Goal: Information Seeking & Learning: Learn about a topic

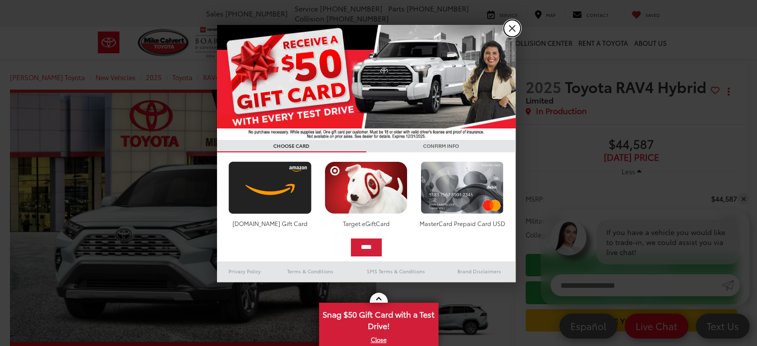
click at [510, 33] on link "X" at bounding box center [512, 28] width 17 height 17
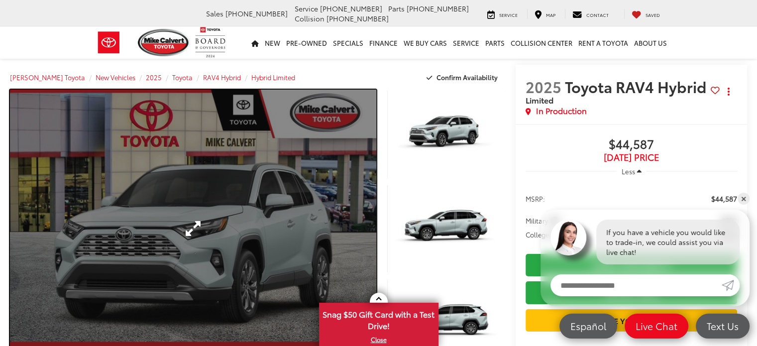
click at [173, 175] on link "Expand Photo 0" at bounding box center [193, 229] width 366 height 278
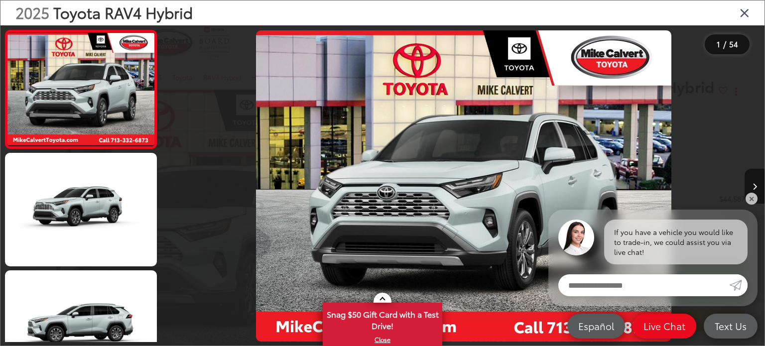
click at [303, 189] on div at bounding box center [238, 185] width 150 height 321
click at [207, 151] on div at bounding box center [238, 185] width 150 height 321
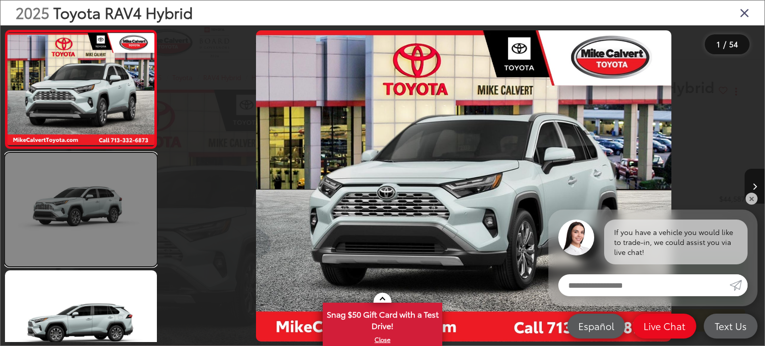
click at [99, 198] on link at bounding box center [81, 210] width 152 height 114
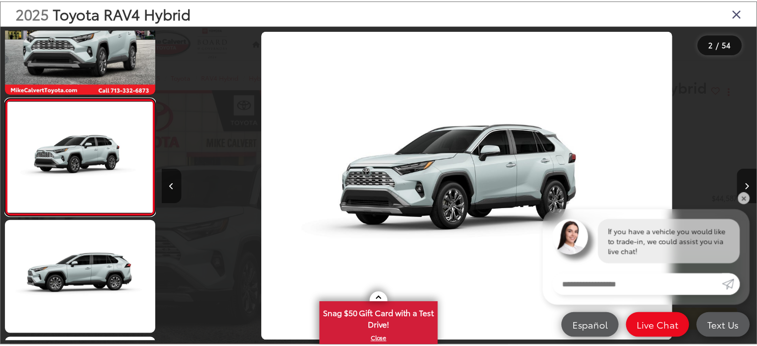
scroll to position [0, 601]
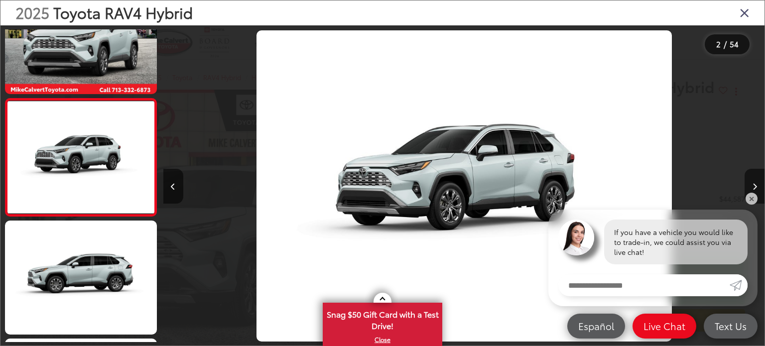
click at [745, 15] on icon "Close gallery" at bounding box center [744, 12] width 10 height 13
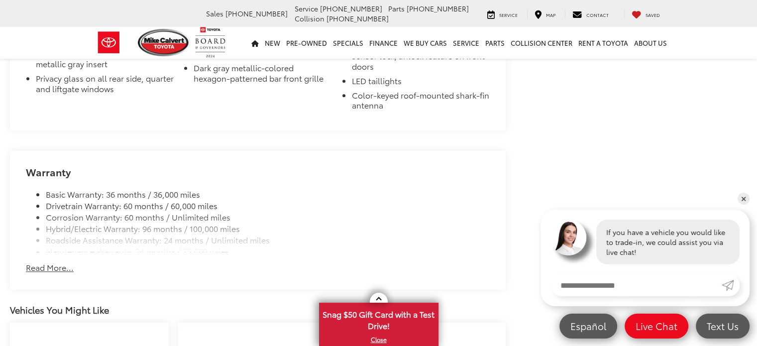
scroll to position [1145, 0]
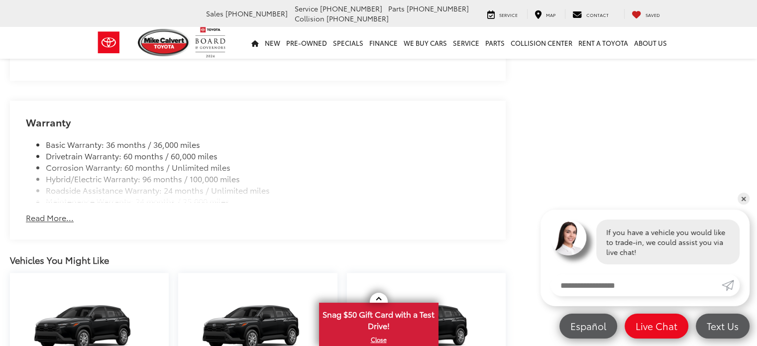
click at [52, 219] on button "Read More..." at bounding box center [50, 217] width 48 height 11
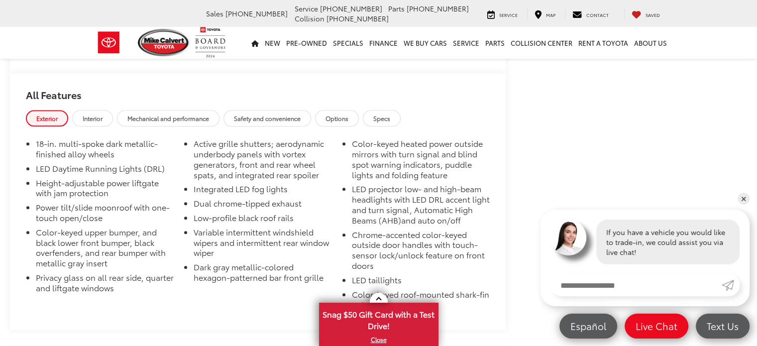
scroll to position [946, 0]
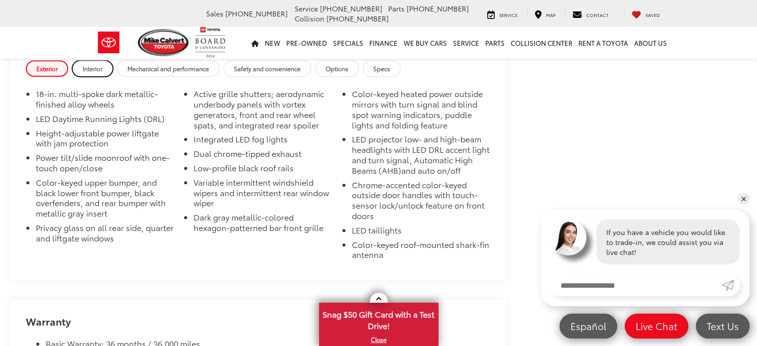
click at [97, 67] on span "Interior" at bounding box center [93, 68] width 20 height 8
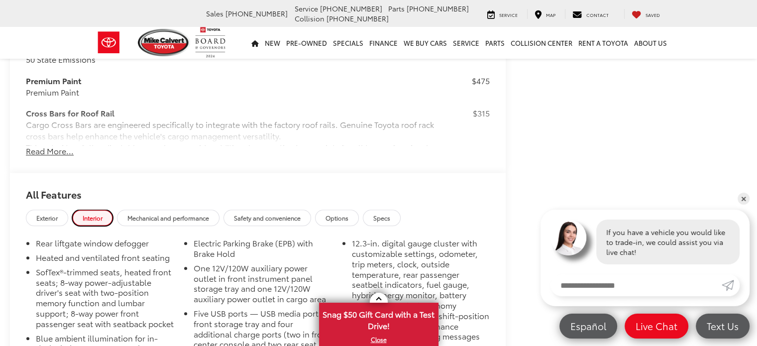
scroll to position [747, 0]
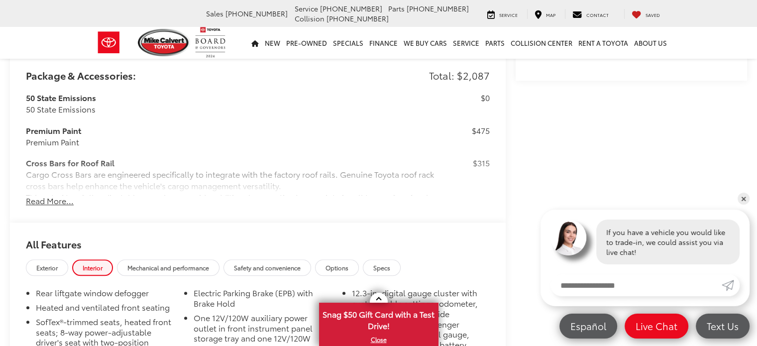
click at [54, 203] on button "Read More..." at bounding box center [50, 200] width 48 height 11
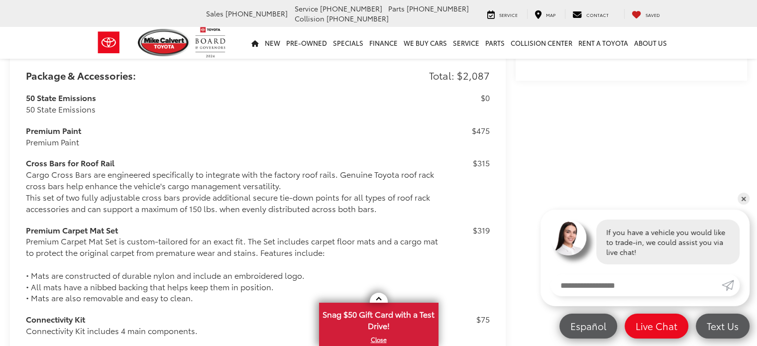
scroll to position [838, 0]
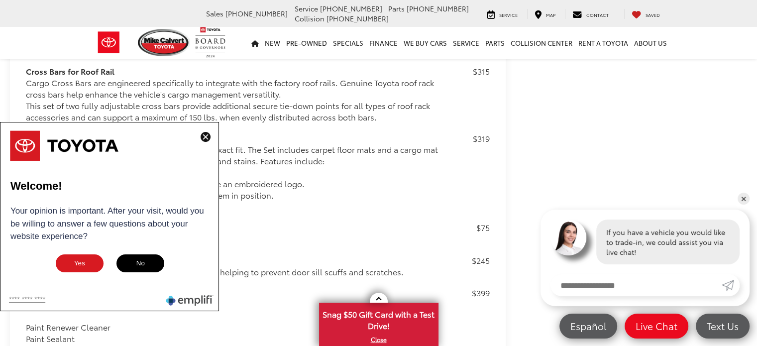
click at [140, 260] on button "No" at bounding box center [140, 263] width 50 height 20
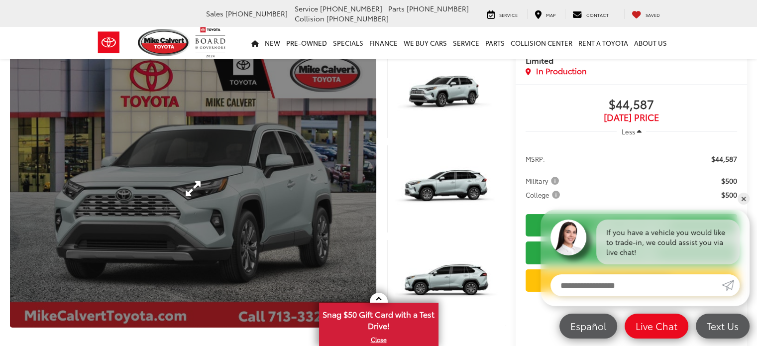
scroll to position [0, 0]
